Goal: Transaction & Acquisition: Obtain resource

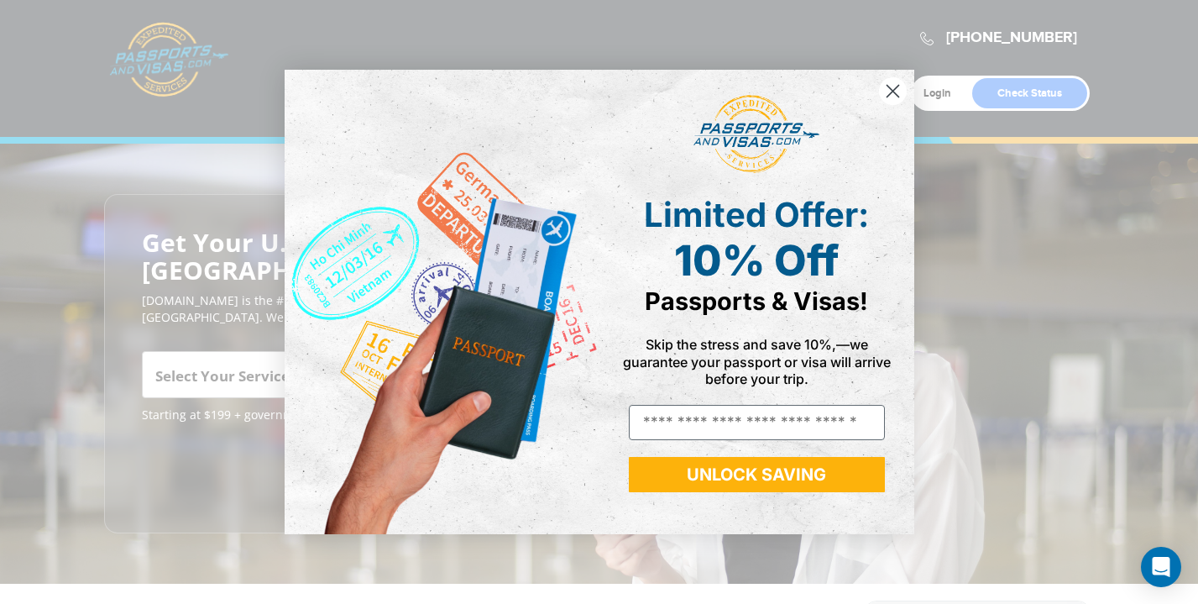
click at [889, 92] on circle "Close dialog" at bounding box center [892, 91] width 28 height 28
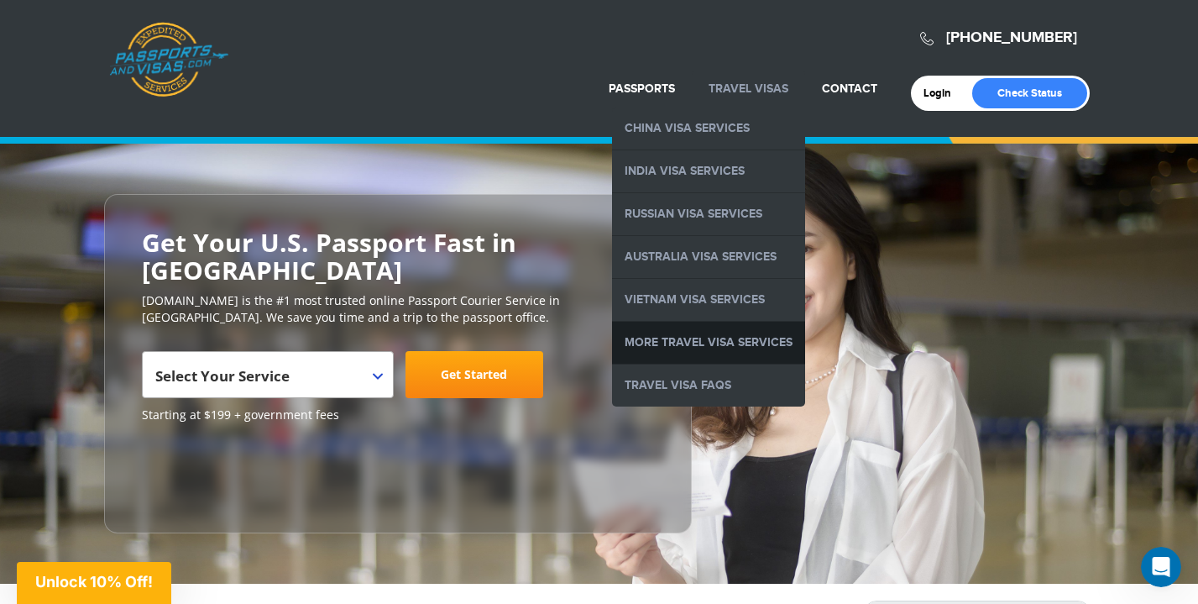
click at [739, 338] on link "More Travel Visa Services" at bounding box center [708, 343] width 193 height 42
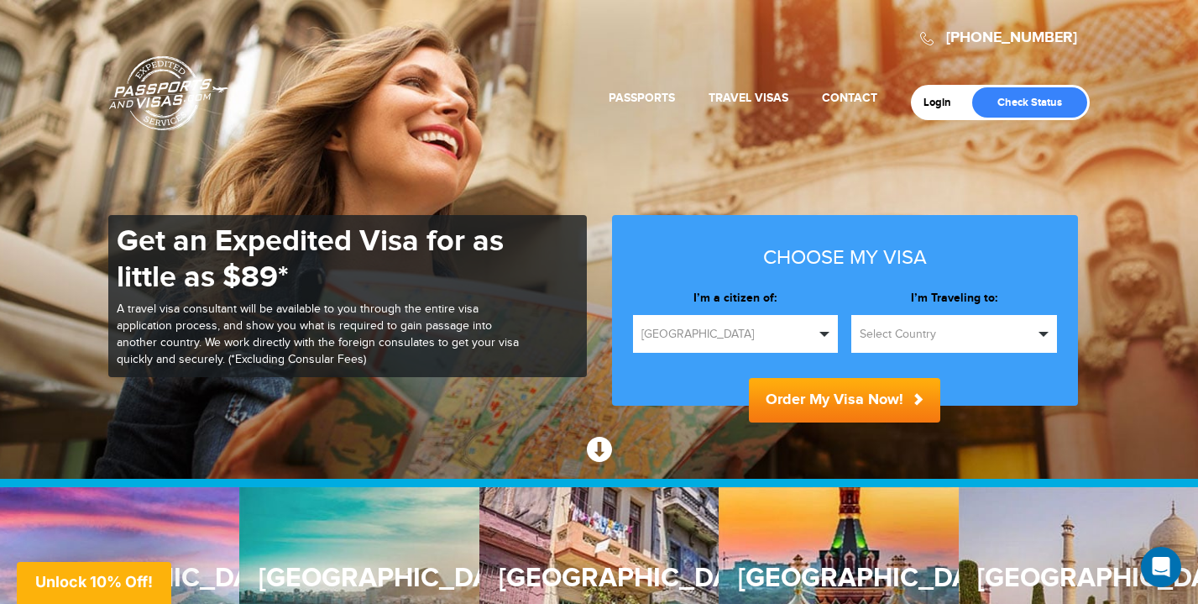
click at [1045, 332] on span "button" at bounding box center [1043, 334] width 10 height 5
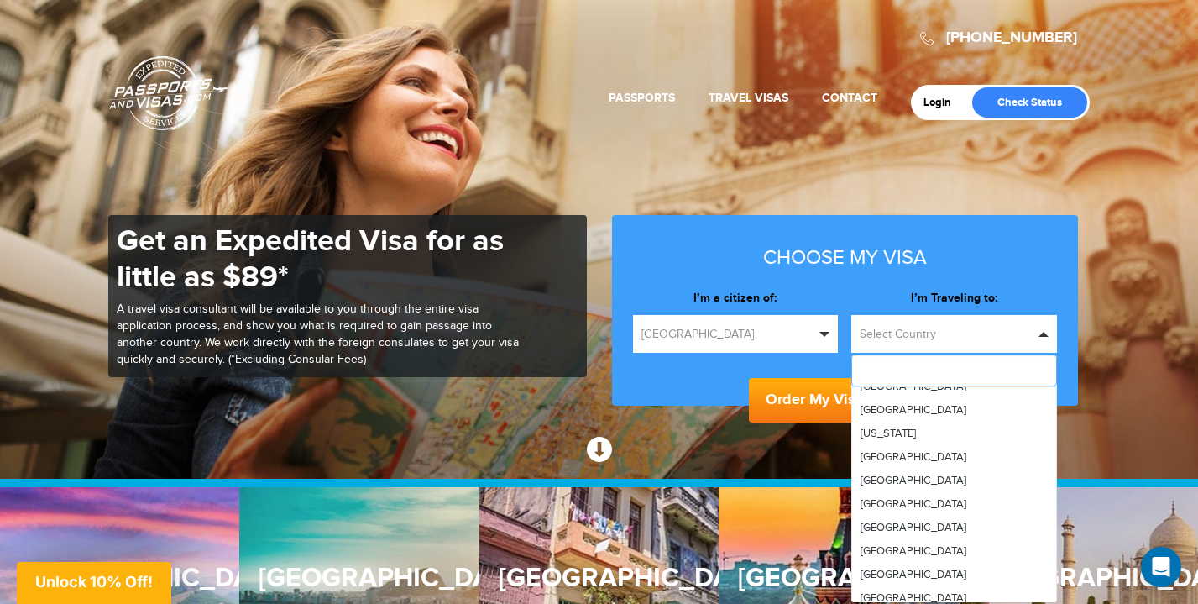
scroll to position [1866, 0]
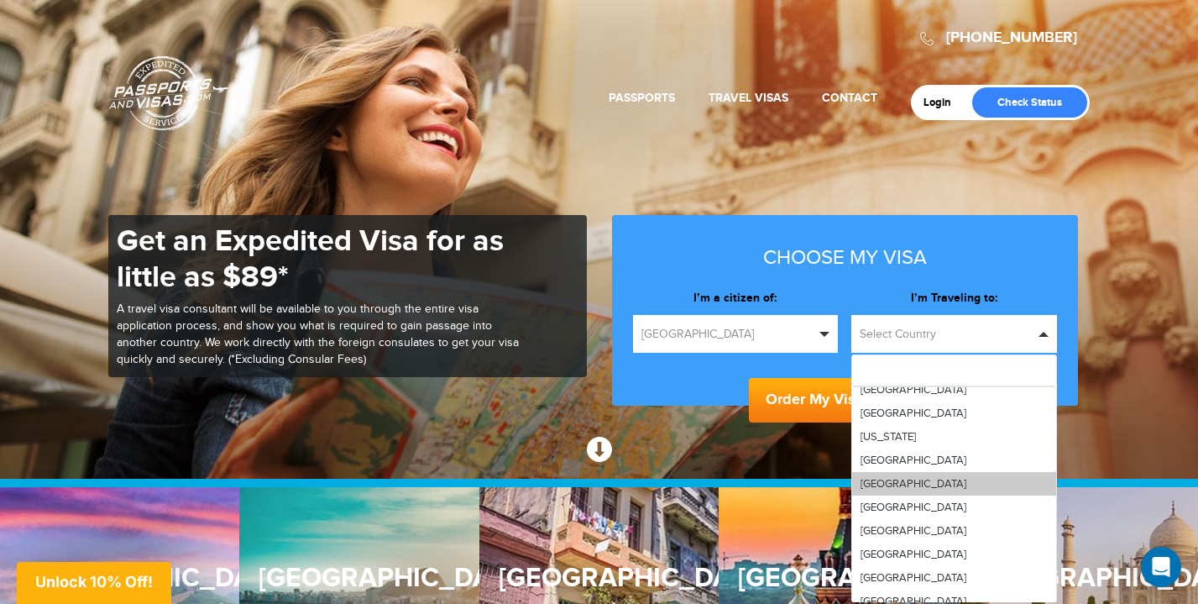
click at [914, 481] on link "[GEOGRAPHIC_DATA]" at bounding box center [954, 484] width 204 height 24
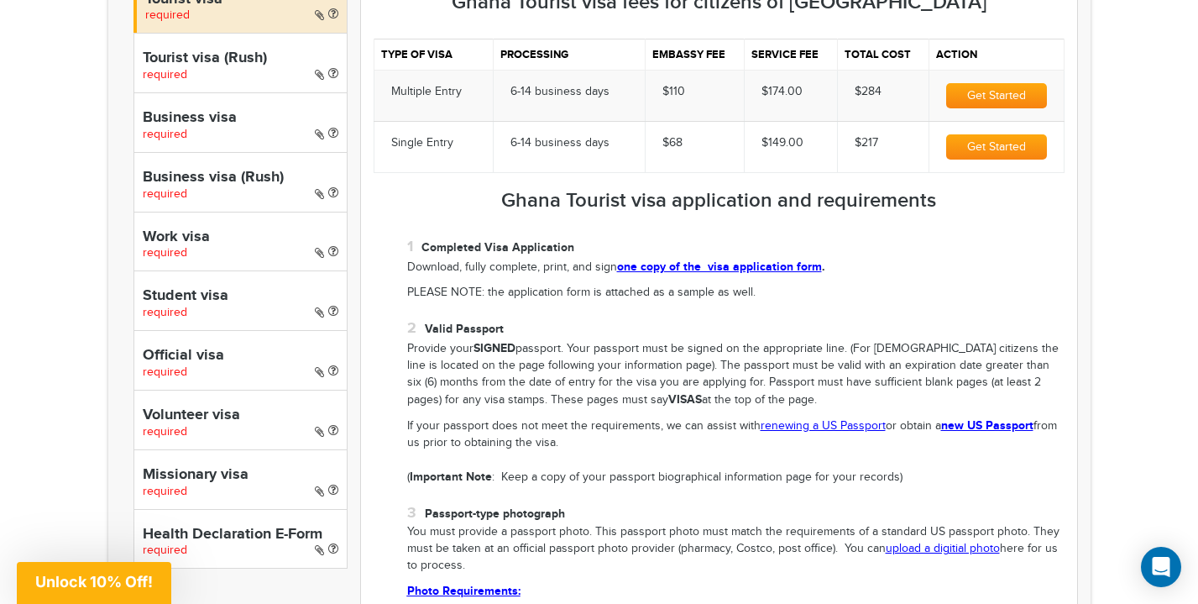
scroll to position [623, 0]
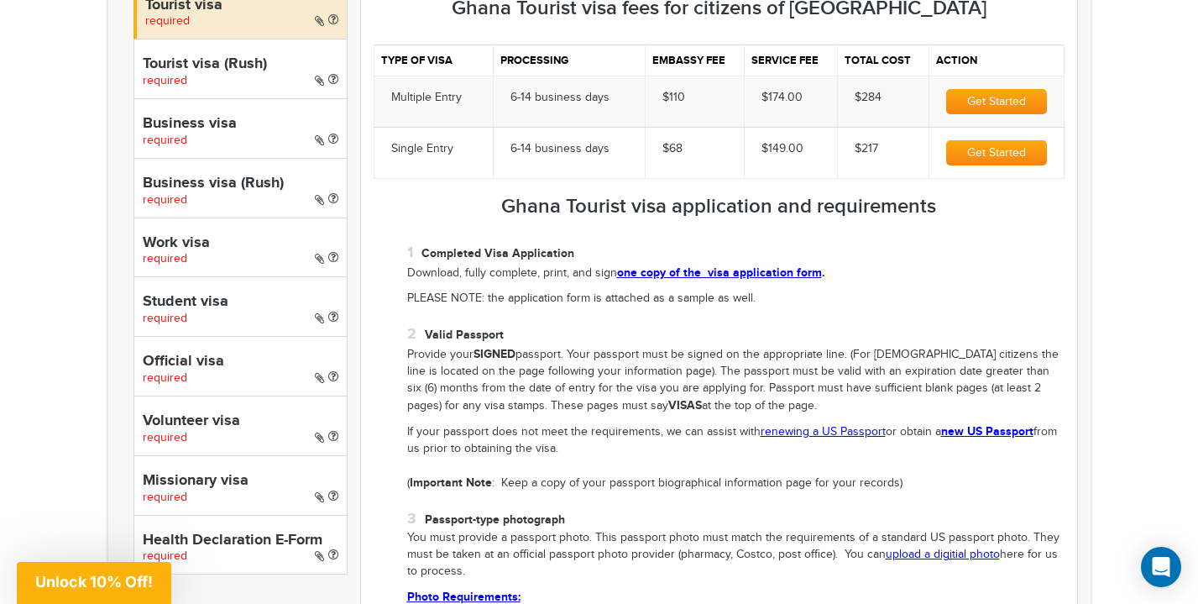
click at [765, 274] on link "one copy of the visa application form" at bounding box center [719, 272] width 205 height 14
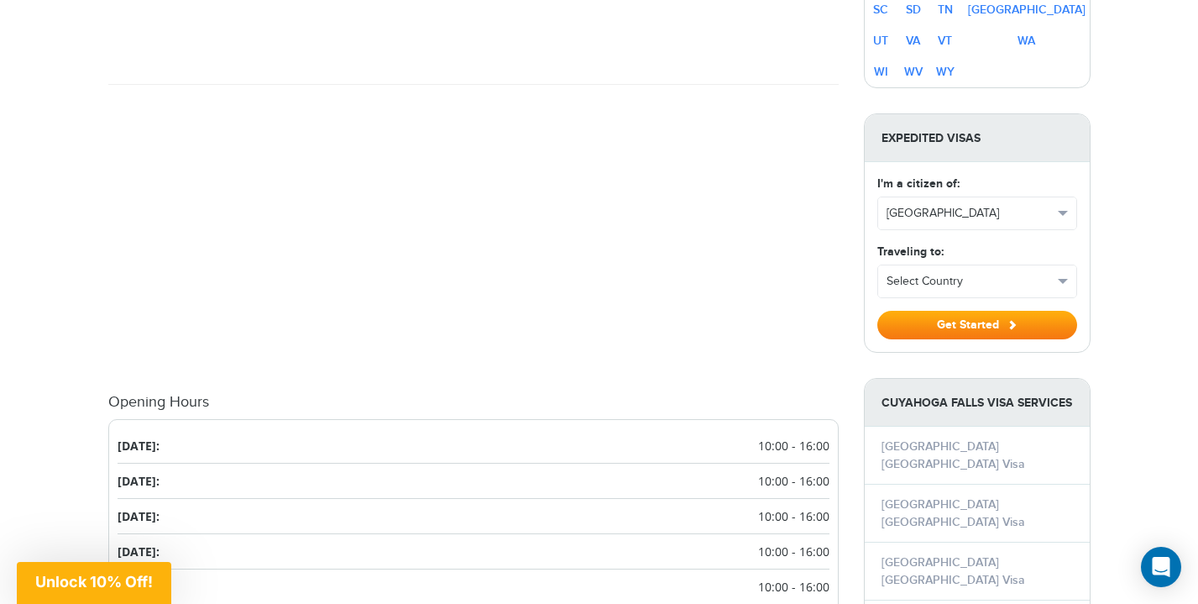
scroll to position [1418, 0]
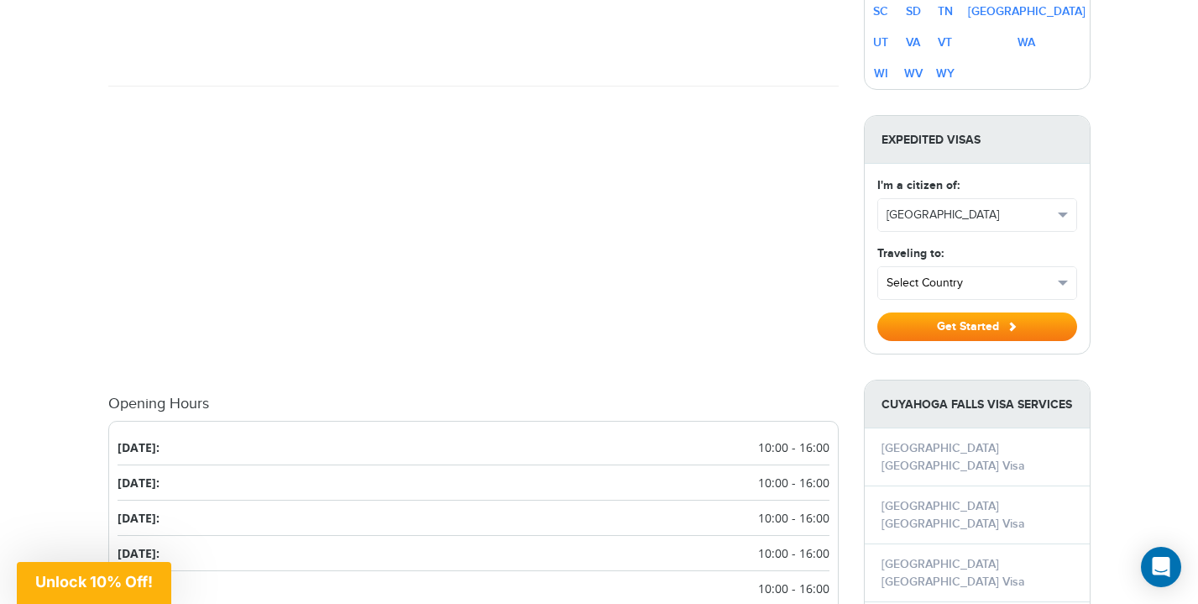
click at [1056, 285] on button "Select Country" at bounding box center [977, 283] width 198 height 32
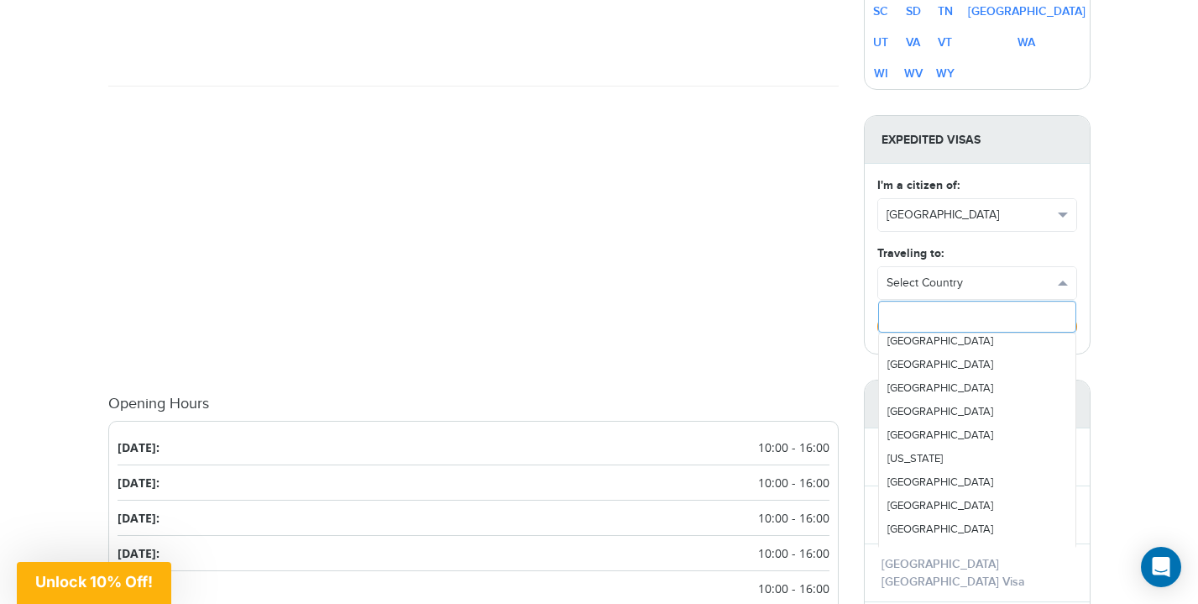
scroll to position [1792, 0]
click at [938, 505] on link "[GEOGRAPHIC_DATA]" at bounding box center [977, 505] width 196 height 24
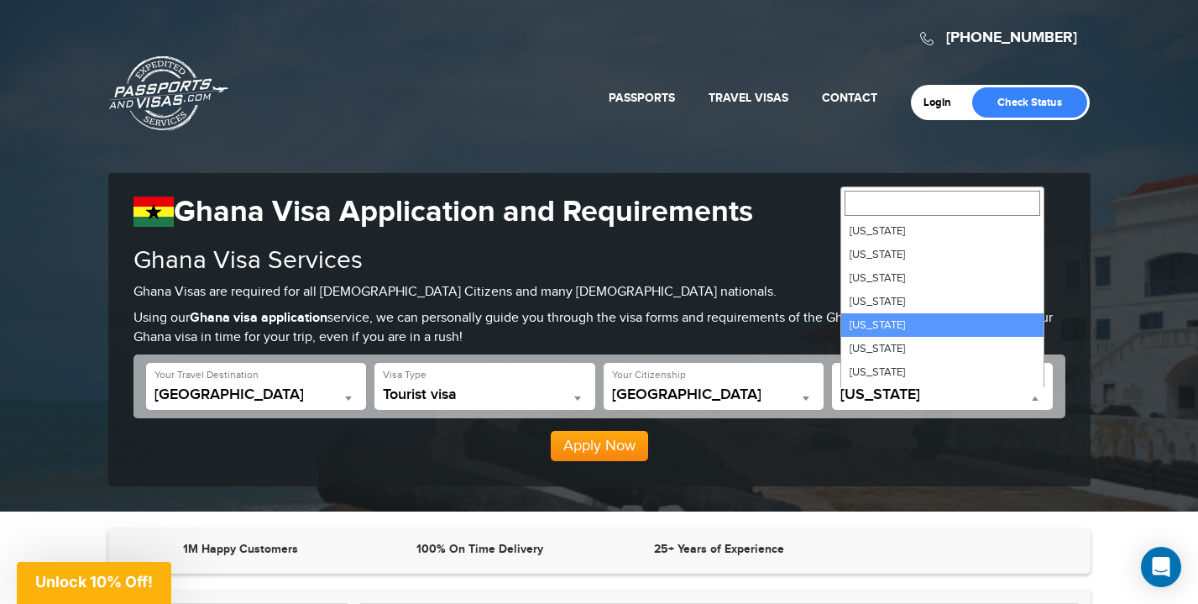
click at [1035, 400] on b at bounding box center [1035, 398] width 7 height 4
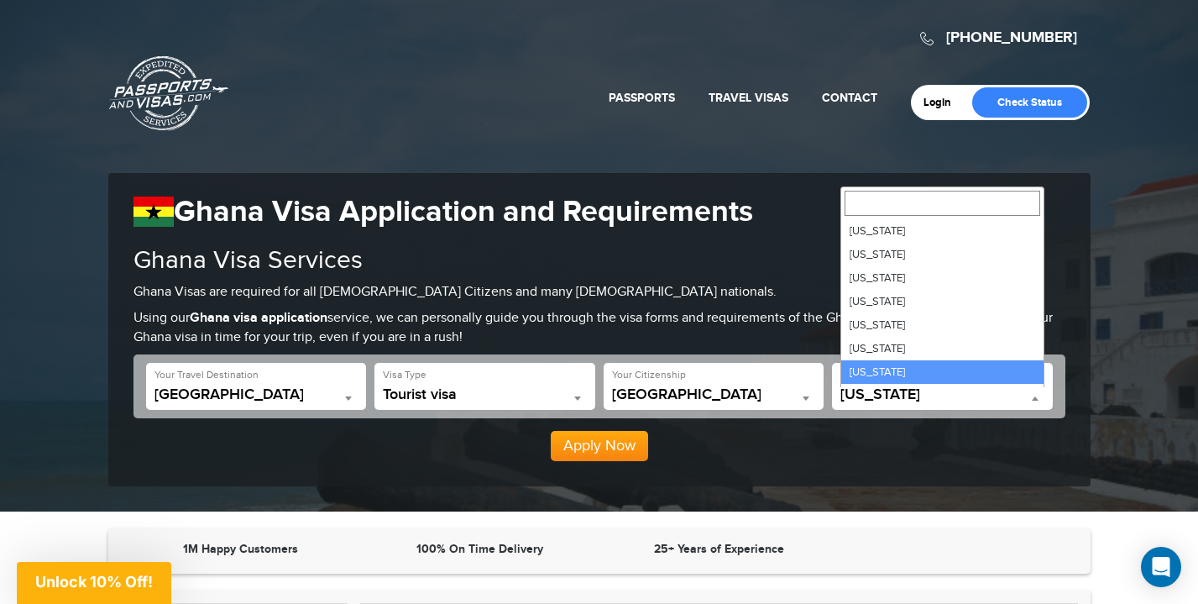
select select "**"
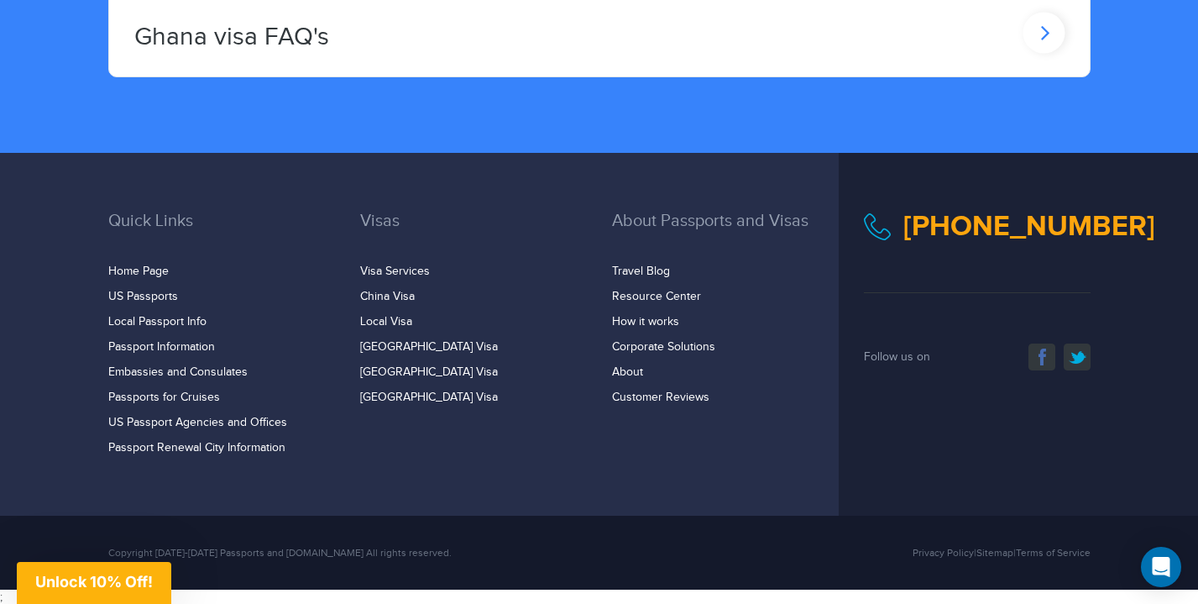
scroll to position [2976, 0]
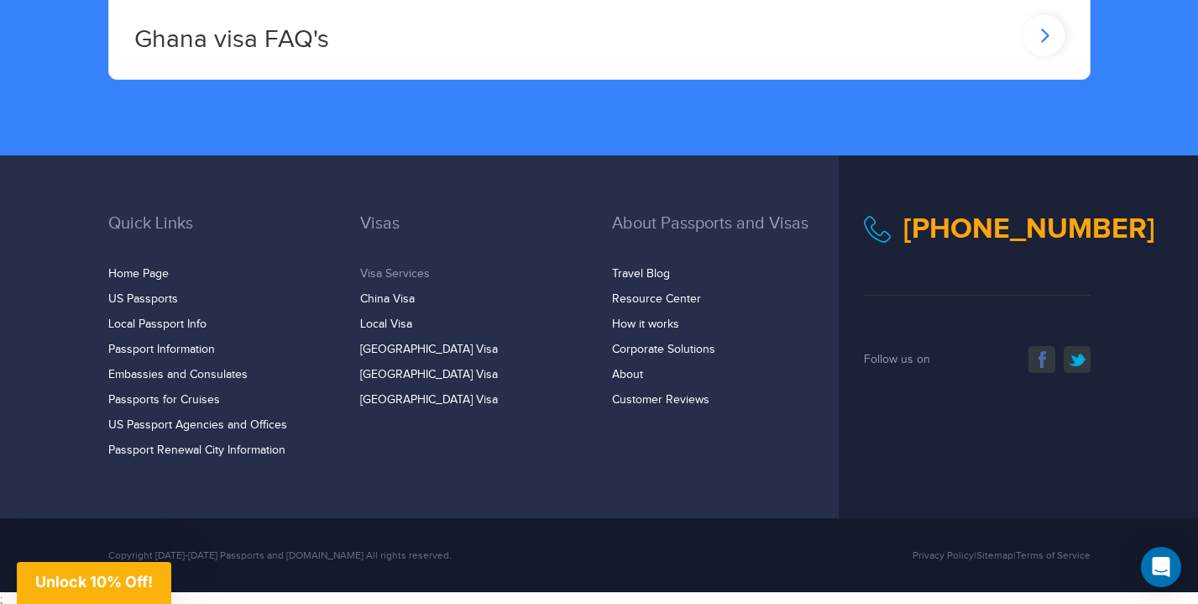
click at [388, 274] on link "Visa Services" at bounding box center [395, 273] width 70 height 13
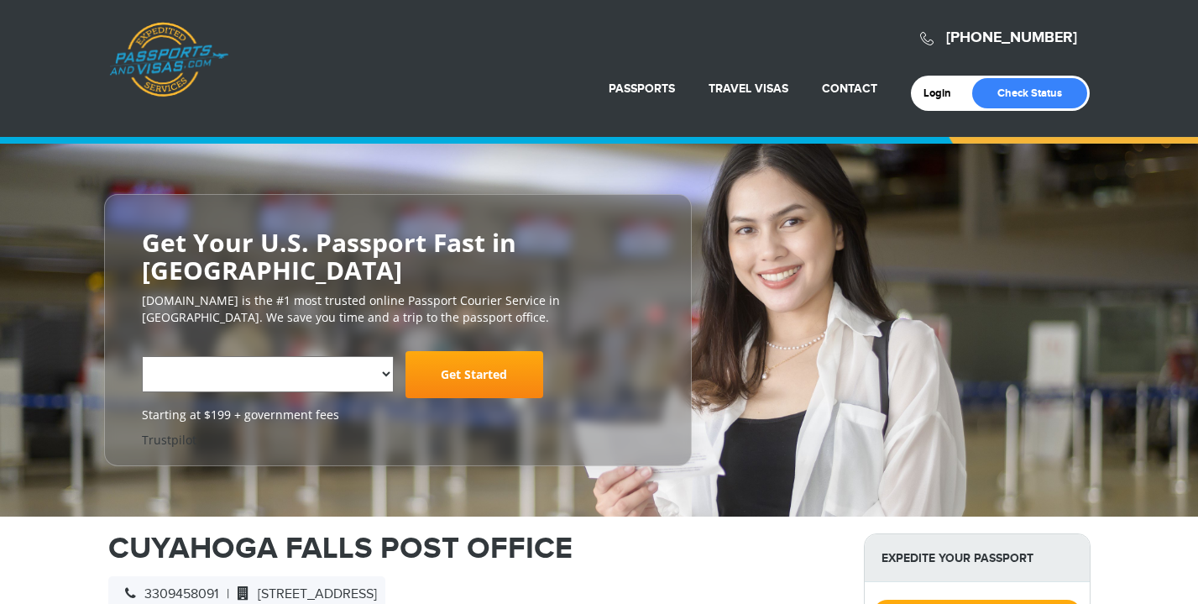
select select "**********"
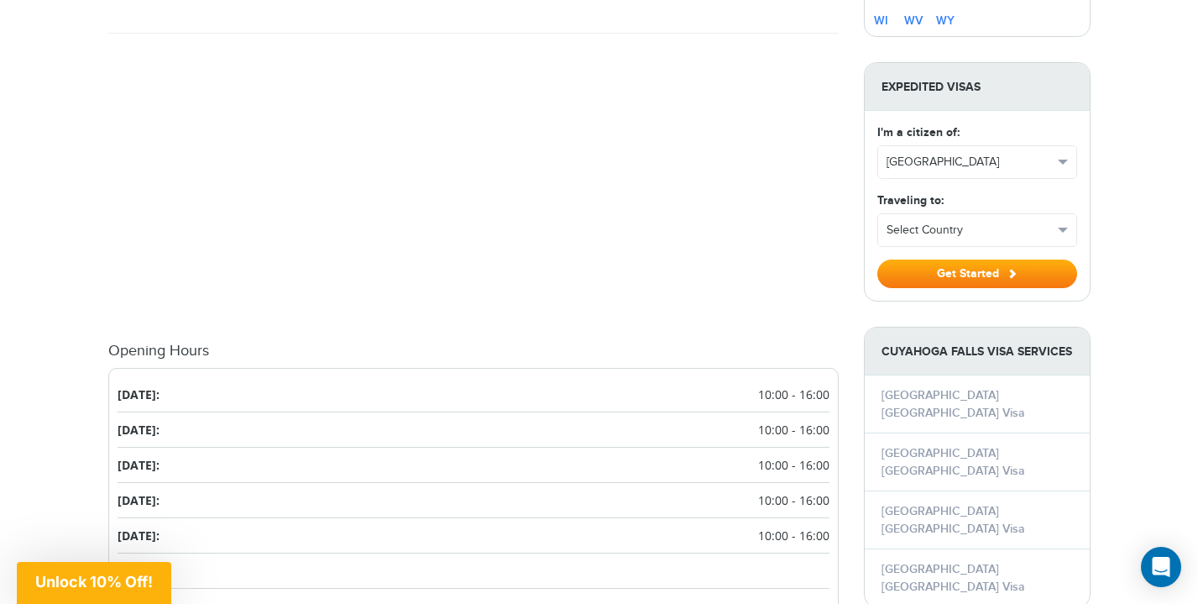
scroll to position [1473, 0]
